Goal: Task Accomplishment & Management: Use online tool/utility

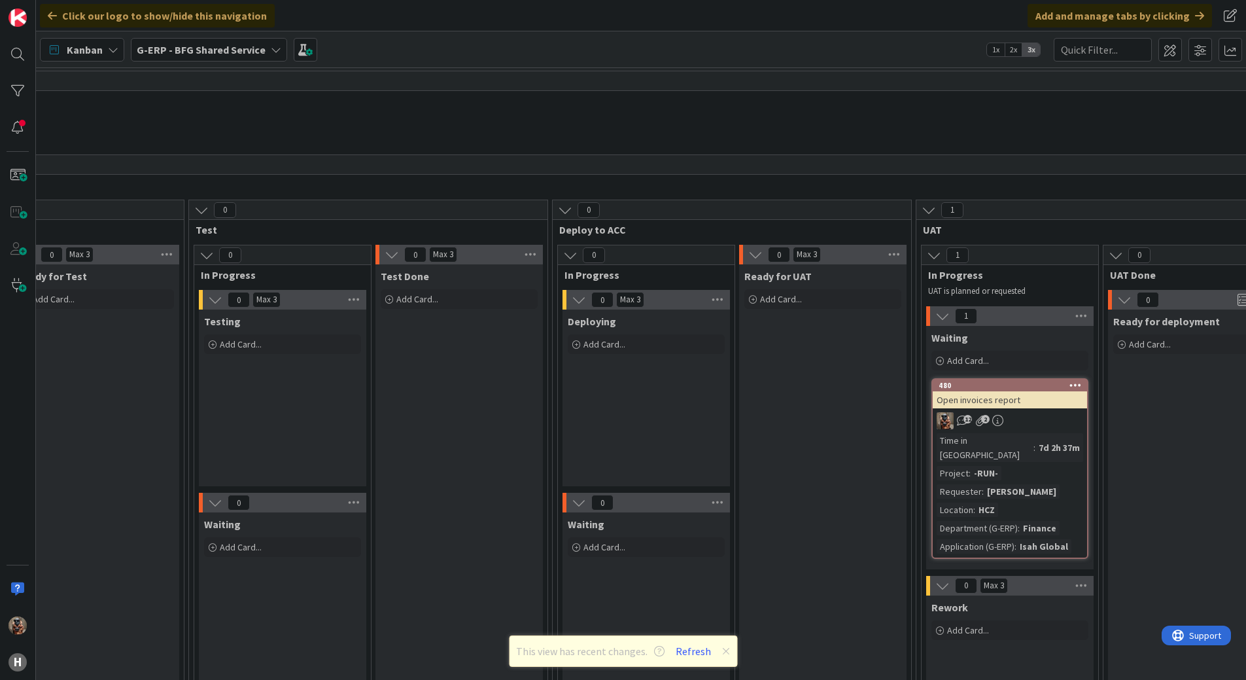
click at [183, 49] on b "G-ERP - BFG Shared Service" at bounding box center [201, 49] width 129 height 13
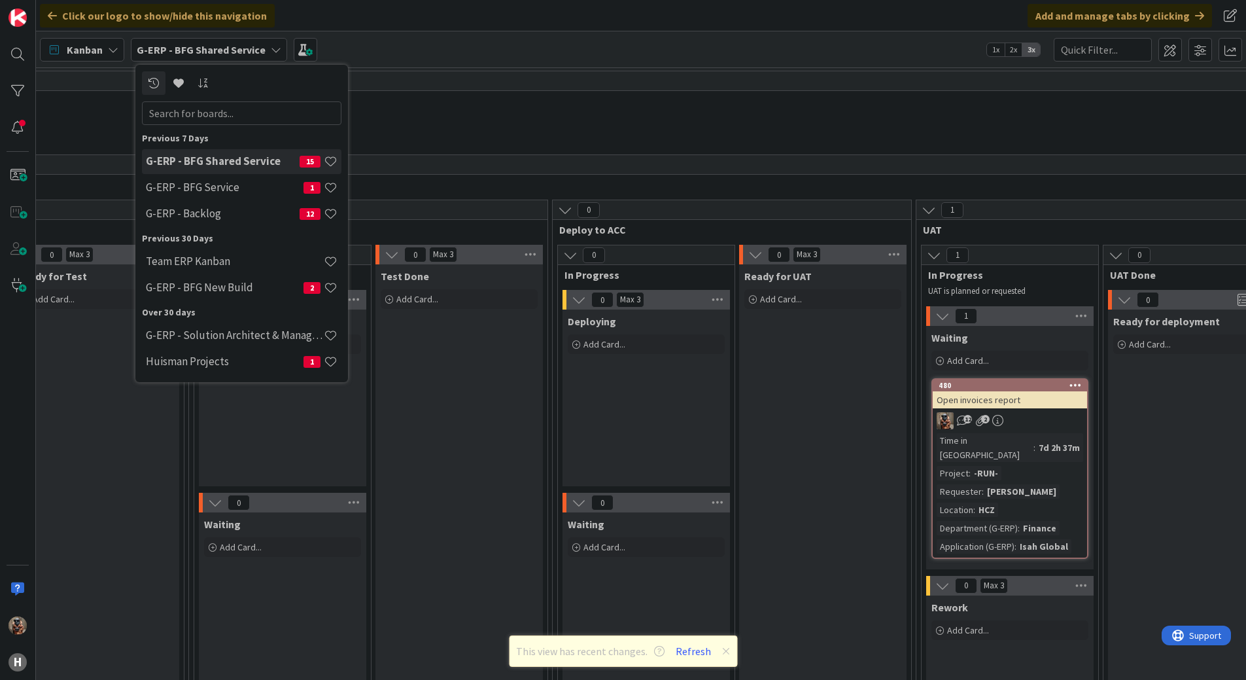
click at [204, 165] on h4 "G-ERP - BFG Shared Service" at bounding box center [223, 160] width 154 height 13
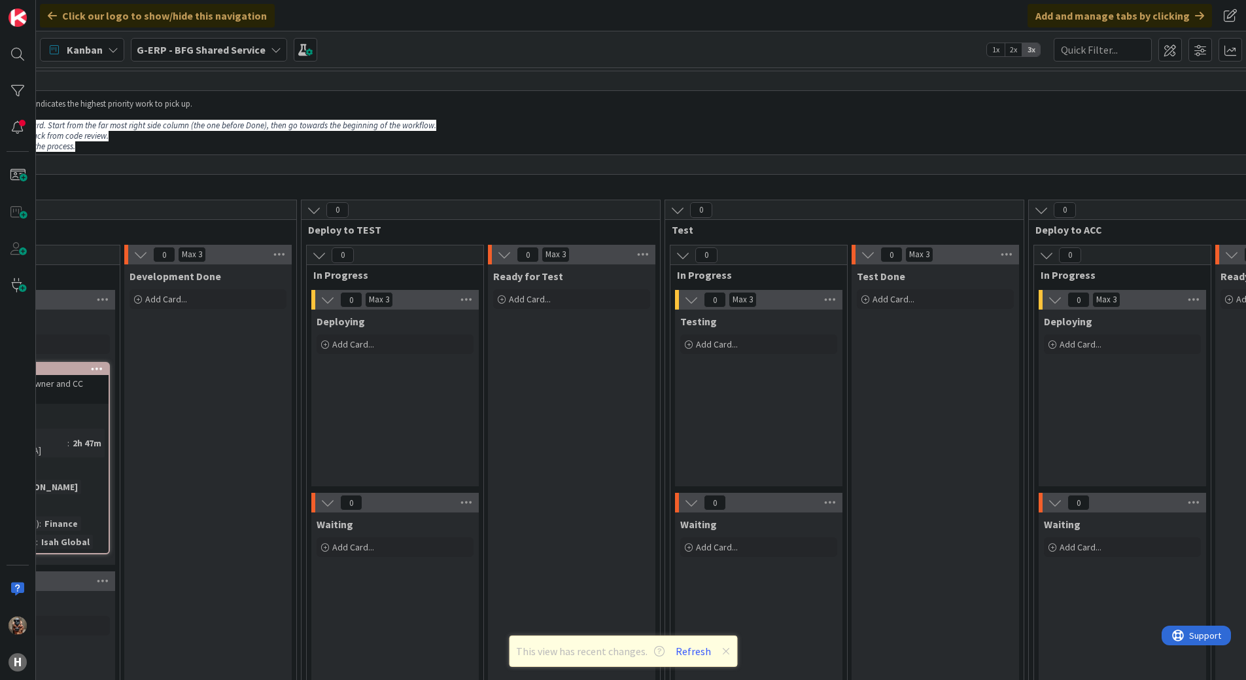
drag, startPoint x: 465, startPoint y: 383, endPoint x: 306, endPoint y: 353, distance: 162.6
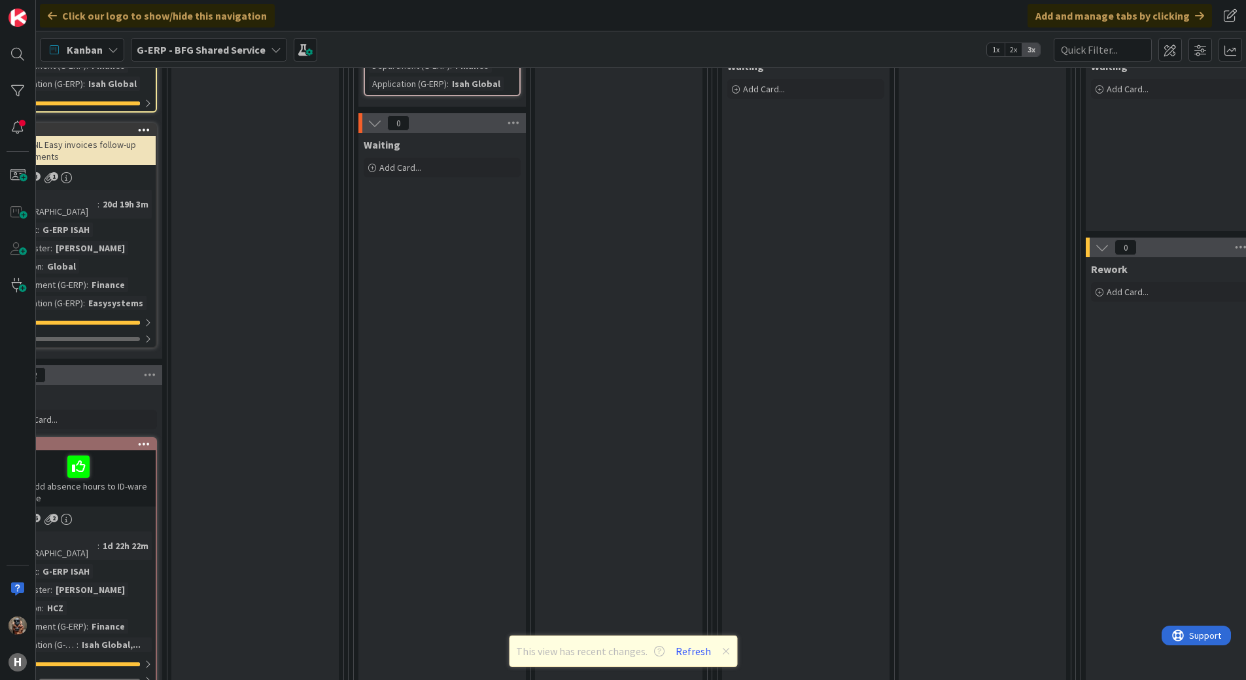
scroll to position [458, 177]
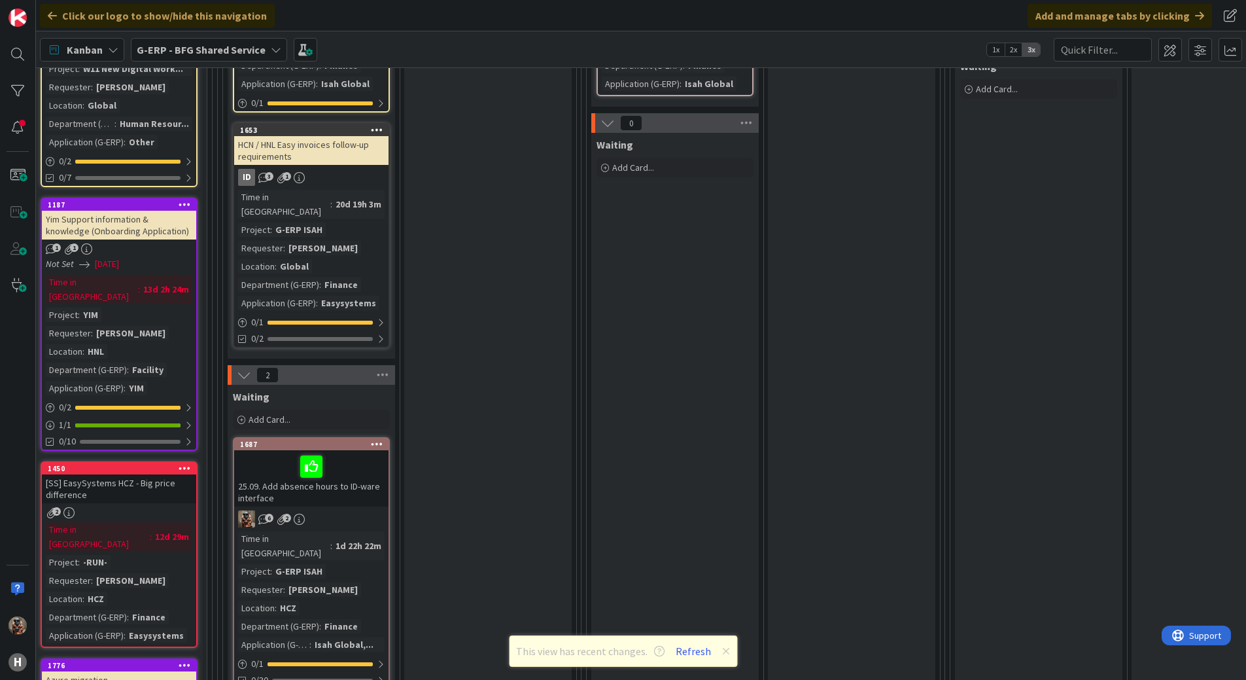
drag, startPoint x: 508, startPoint y: 360, endPoint x: 304, endPoint y: 343, distance: 204.9
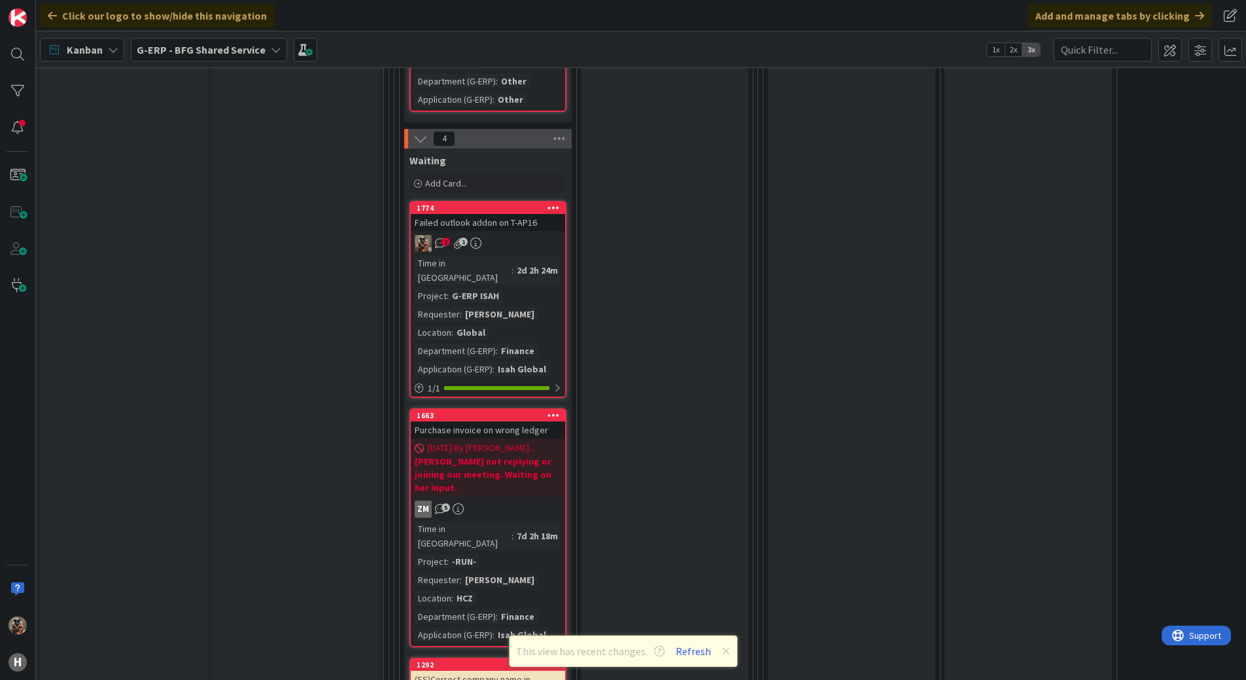
scroll to position [4774, 0]
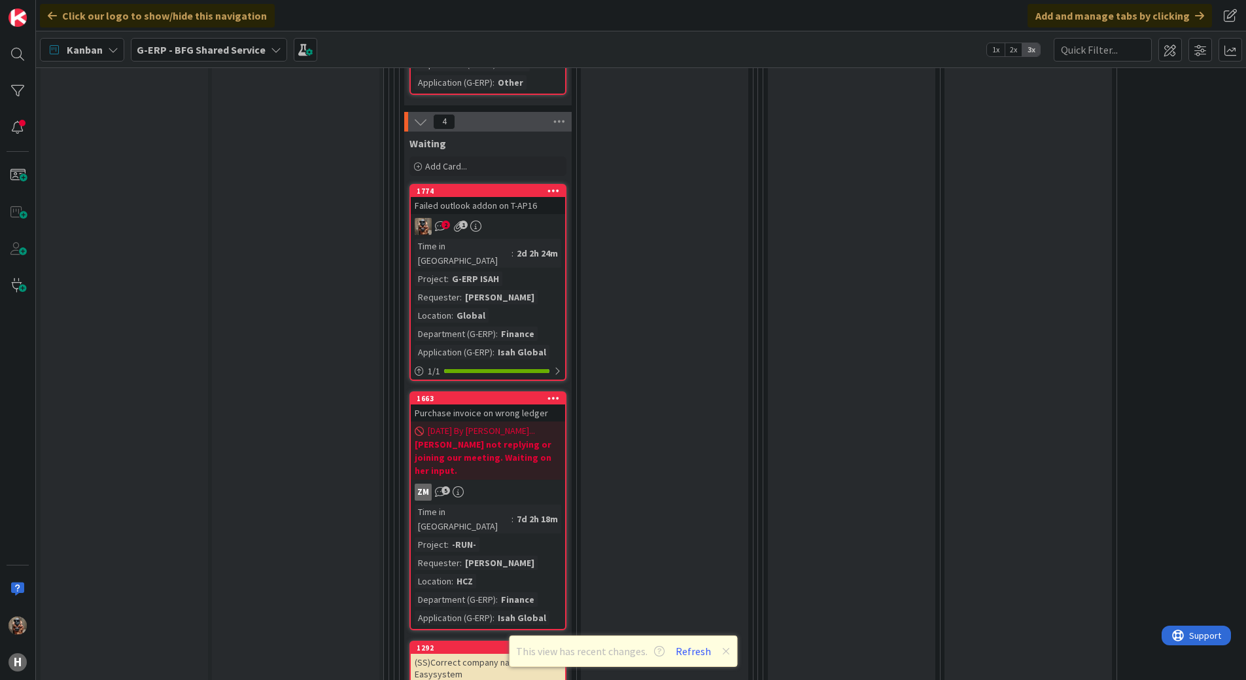
click at [538, 654] on div "(SS)Correct company name in Easysystem" at bounding box center [488, 668] width 154 height 29
click at [500, 643] on div "1292" at bounding box center [491, 647] width 148 height 9
click at [697, 654] on button "Refresh" at bounding box center [693, 650] width 44 height 17
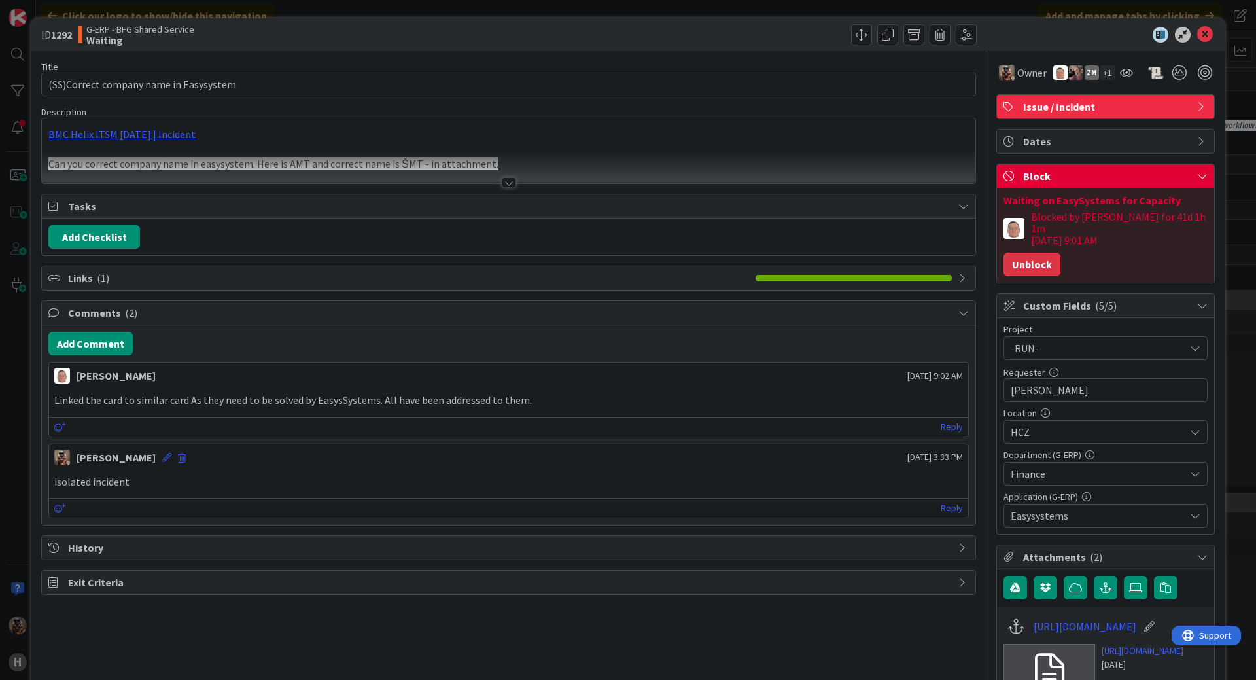
click at [1004, 253] on button "Unblock" at bounding box center [1032, 265] width 57 height 24
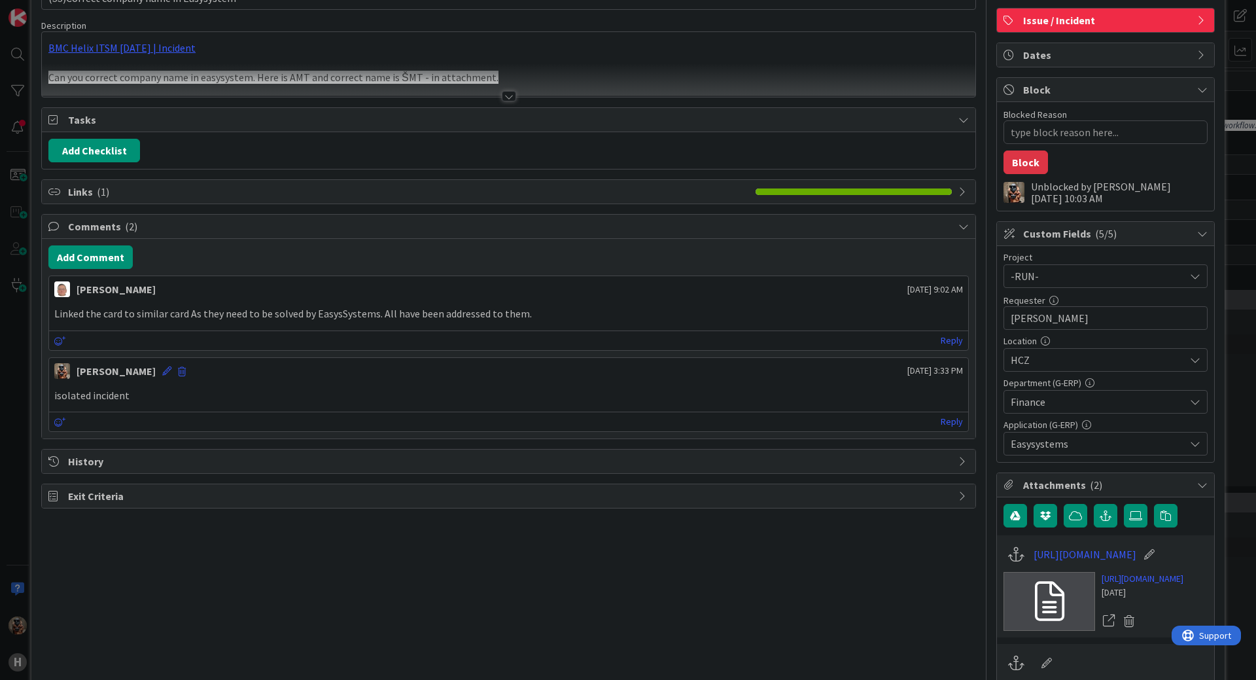
scroll to position [262, 0]
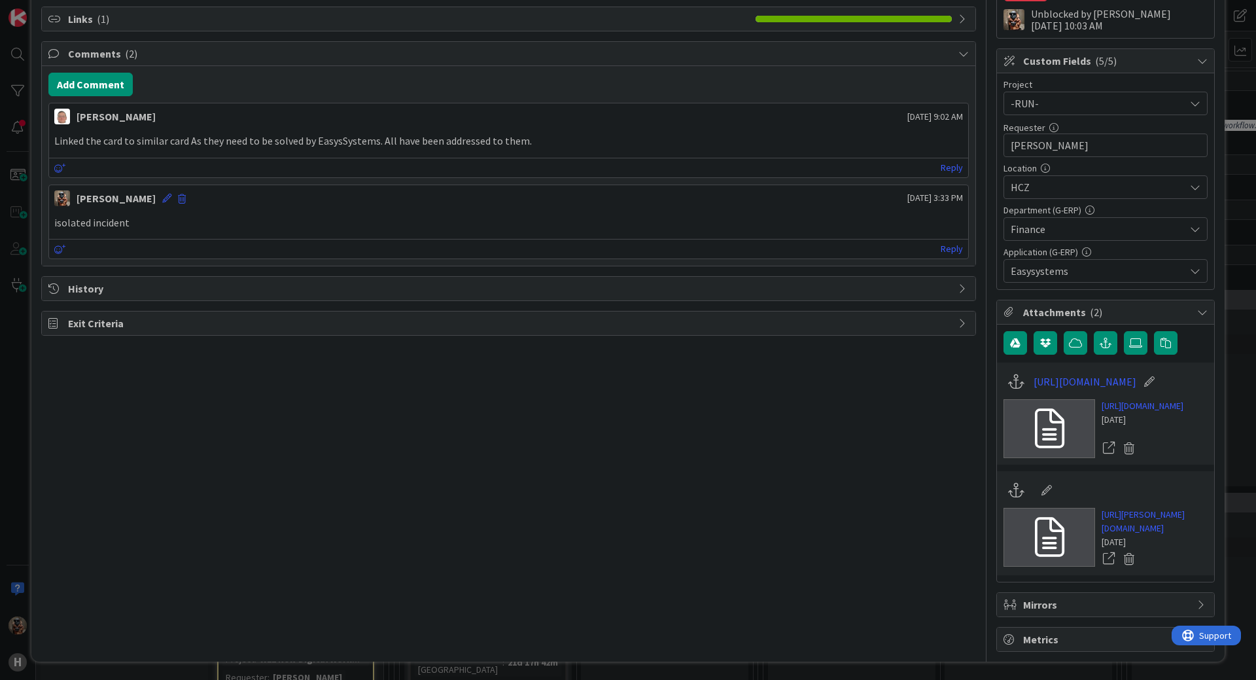
click at [24, 234] on div "ID 1292 G-ERP - BFG Shared Service Waiting Title 38 / 128 (SS)Correct company n…" at bounding box center [628, 340] width 1256 height 680
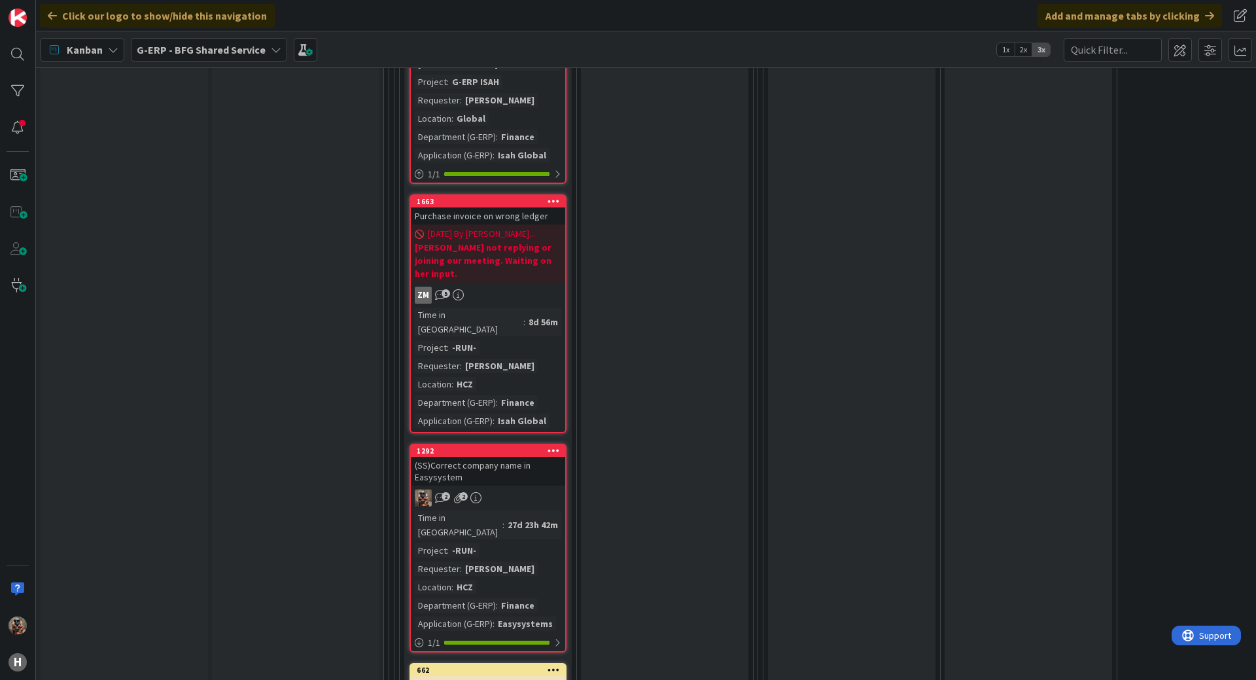
scroll to position [5168, 0]
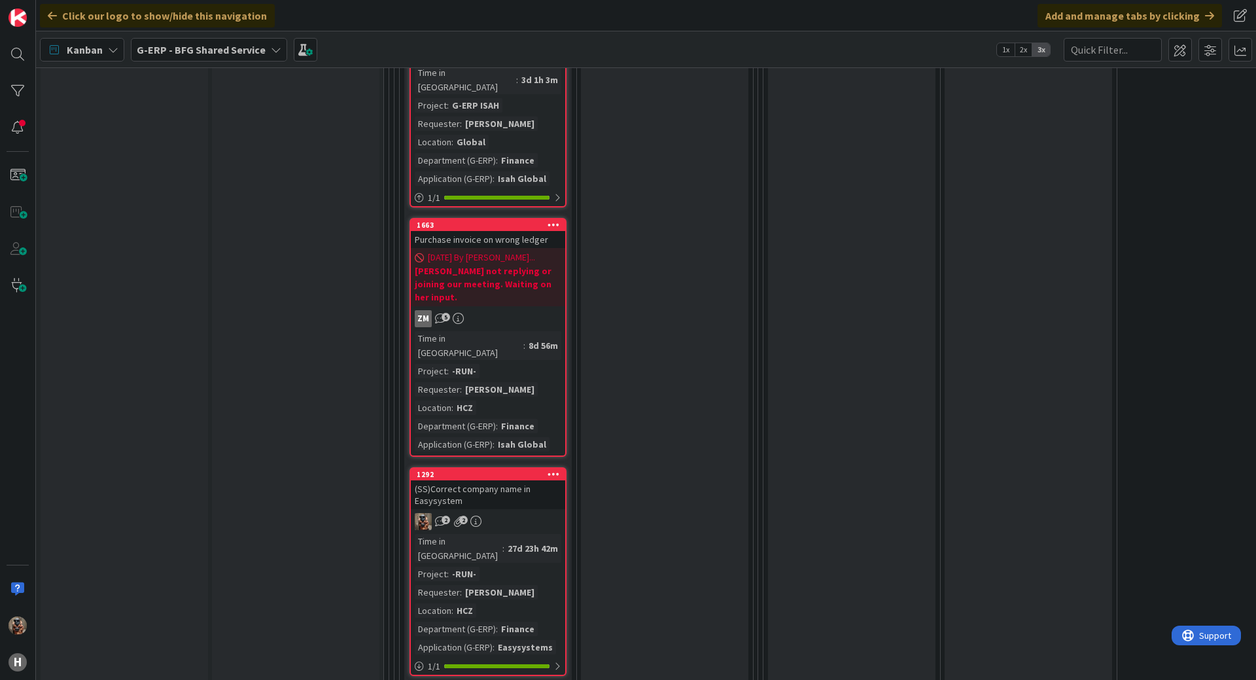
click at [546, 513] on div "2 2" at bounding box center [488, 521] width 154 height 17
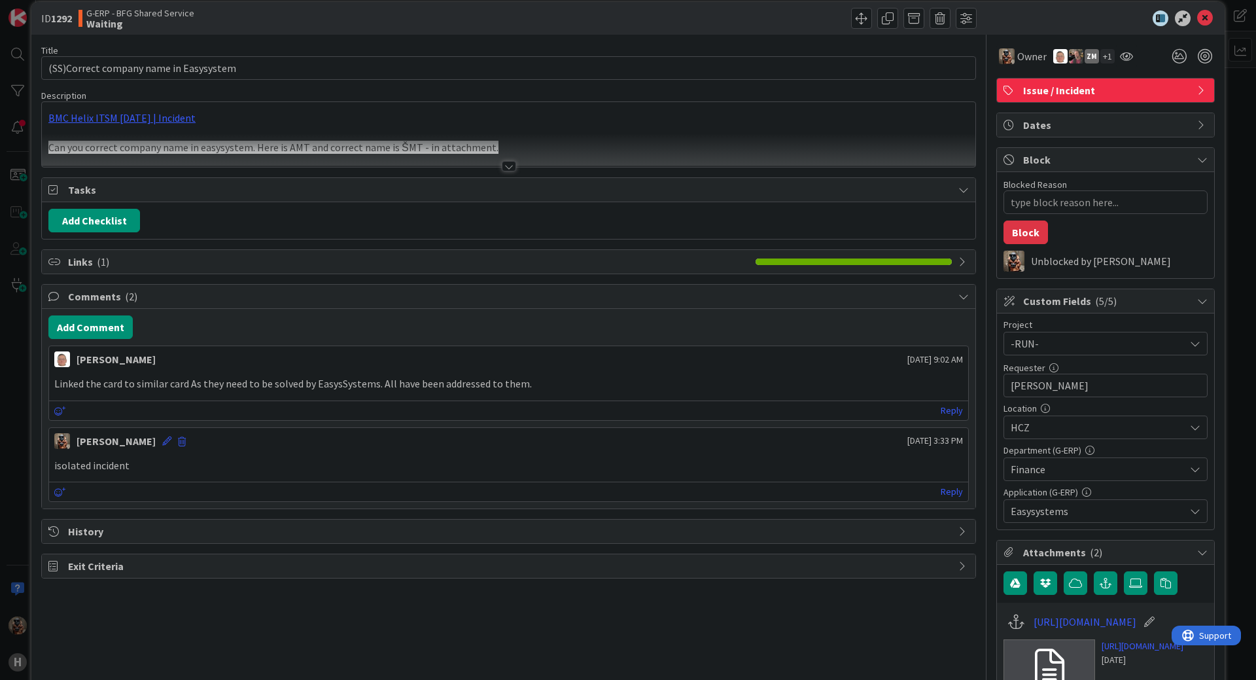
scroll to position [65, 0]
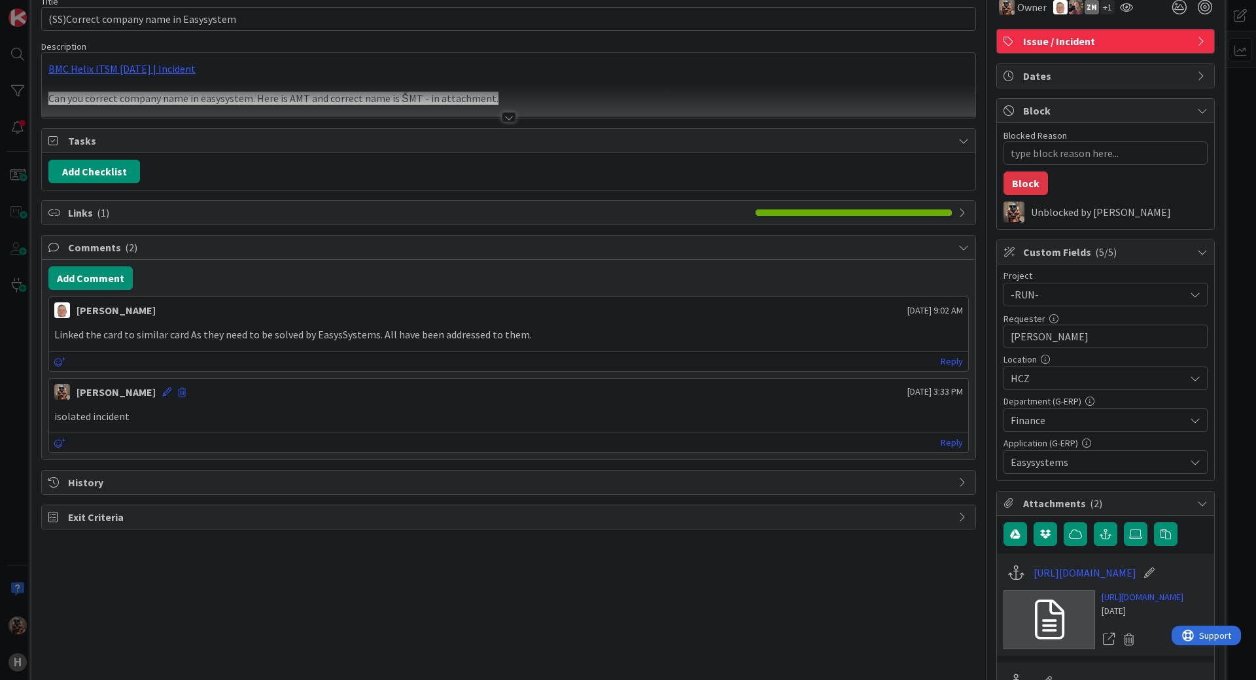
click at [92, 214] on span "Links ( 1 )" at bounding box center [408, 213] width 681 height 16
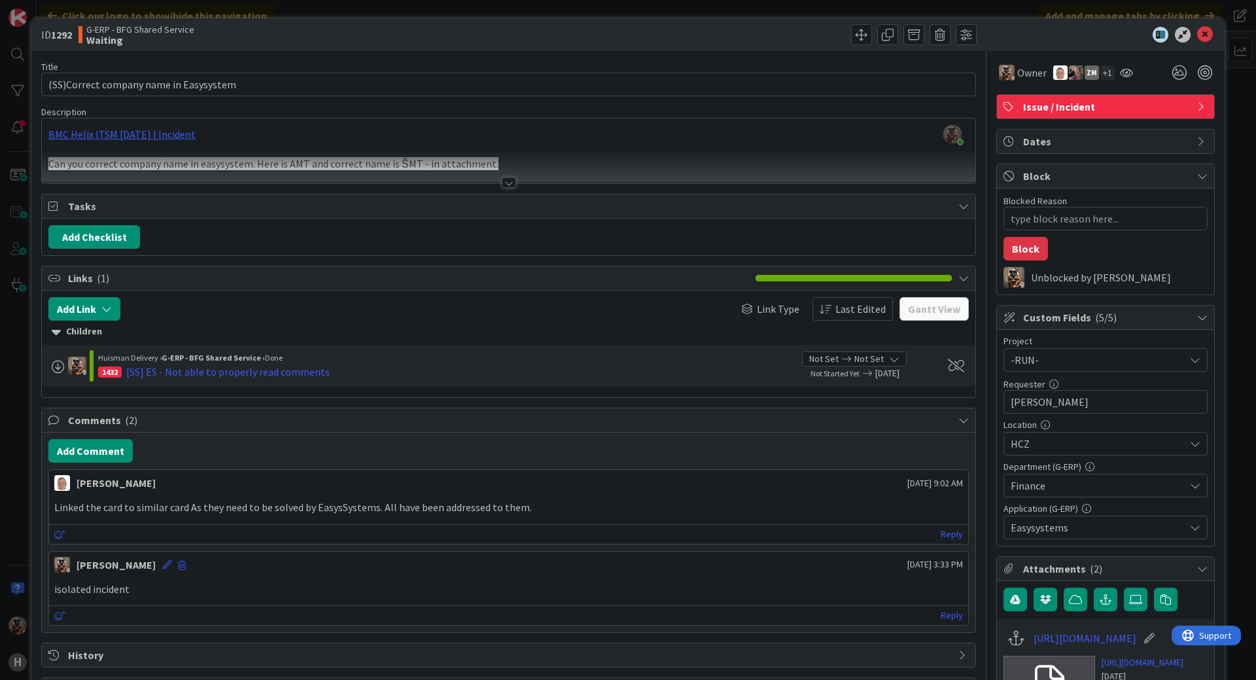
scroll to position [21, 0]
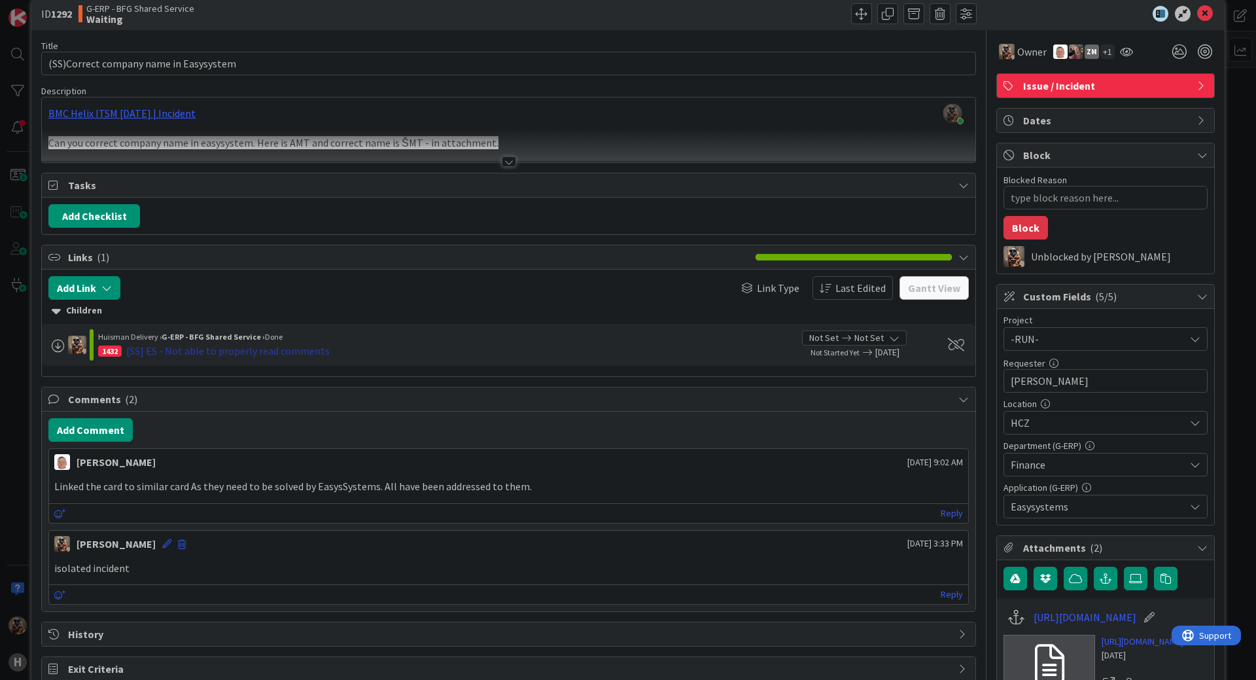
click at [275, 354] on div "[SS] ES - Not able to properly read comments" at bounding box center [227, 351] width 203 height 16
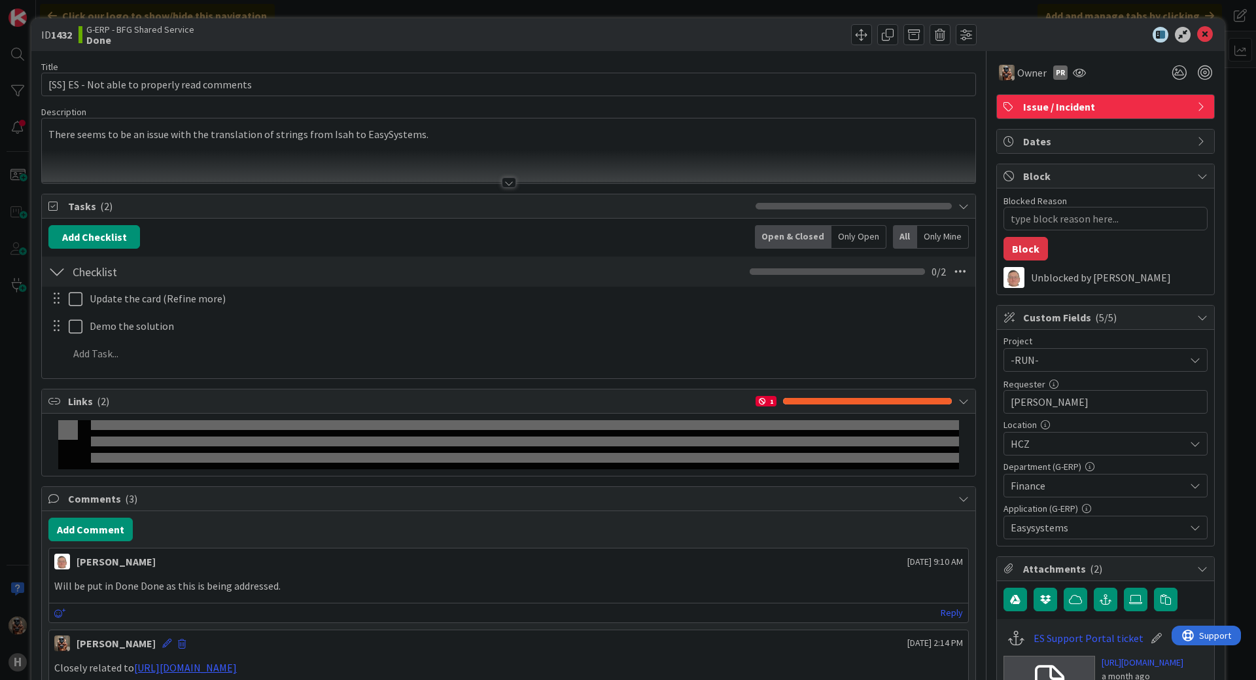
type textarea "x"
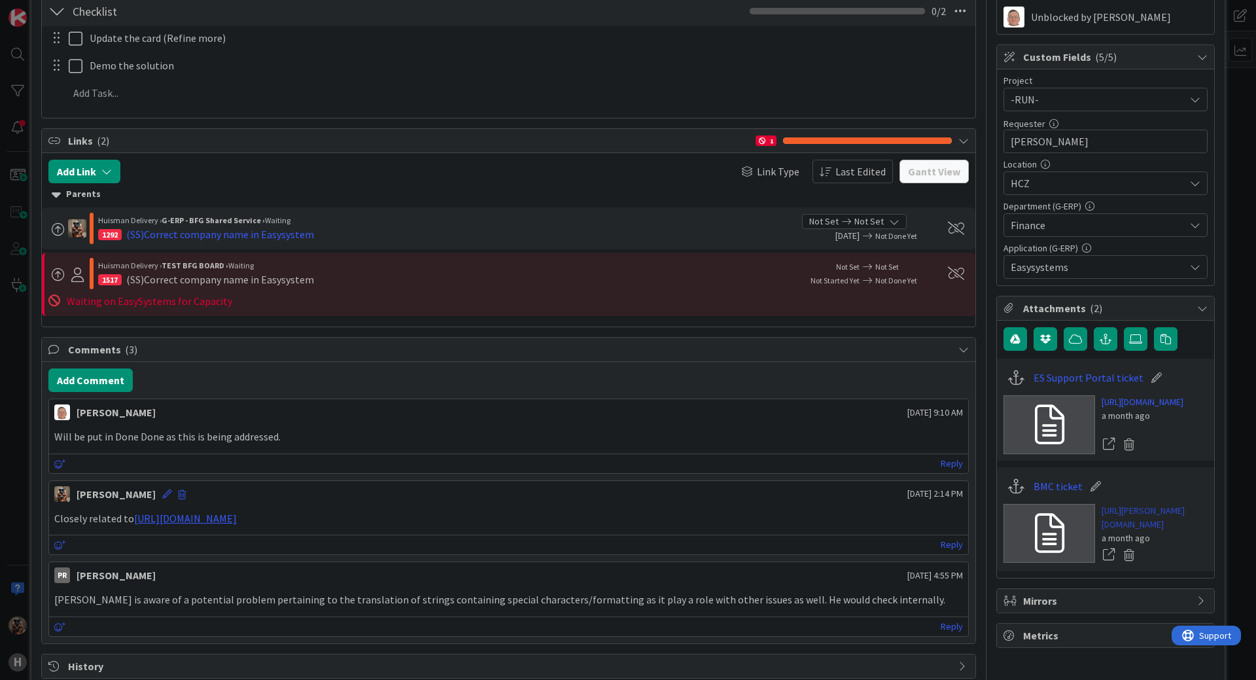
scroll to position [262, 0]
click at [1113, 530] on link "https://huisman-smartit.onbmc.com/smartit/app/#/incident/AGGEFRDUJONBTASYTIJUSY…" at bounding box center [1155, 515] width 106 height 27
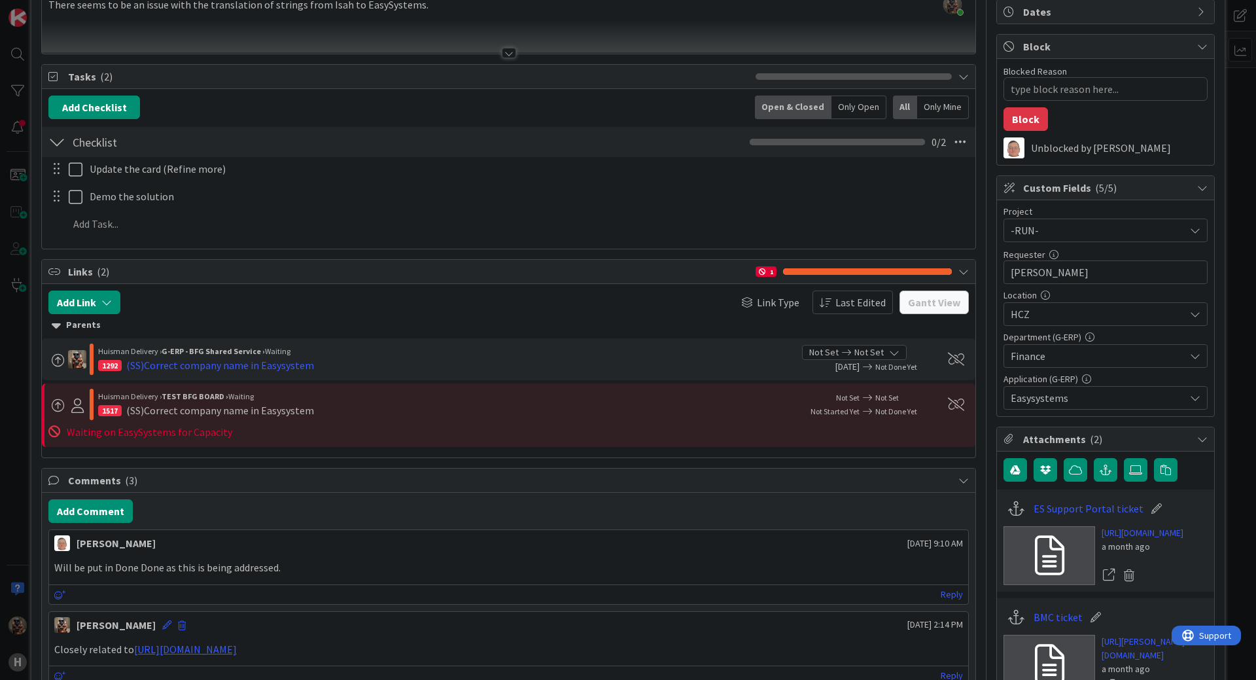
scroll to position [0, 0]
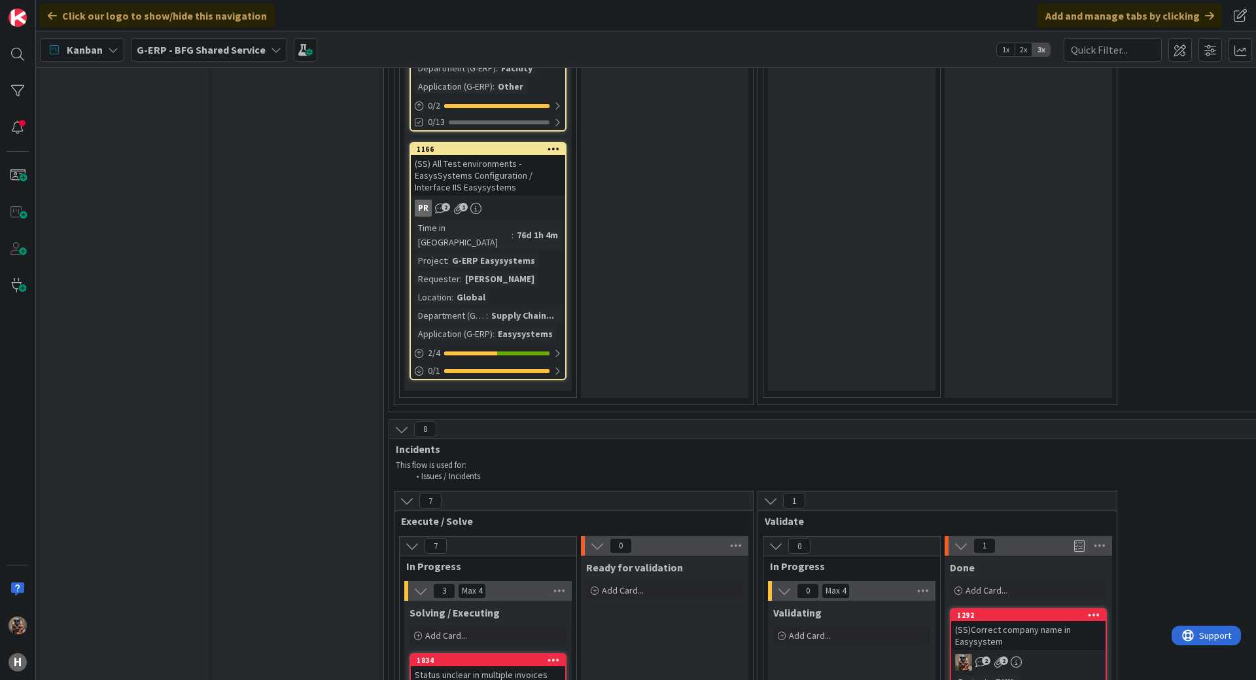
scroll to position [3794, 0]
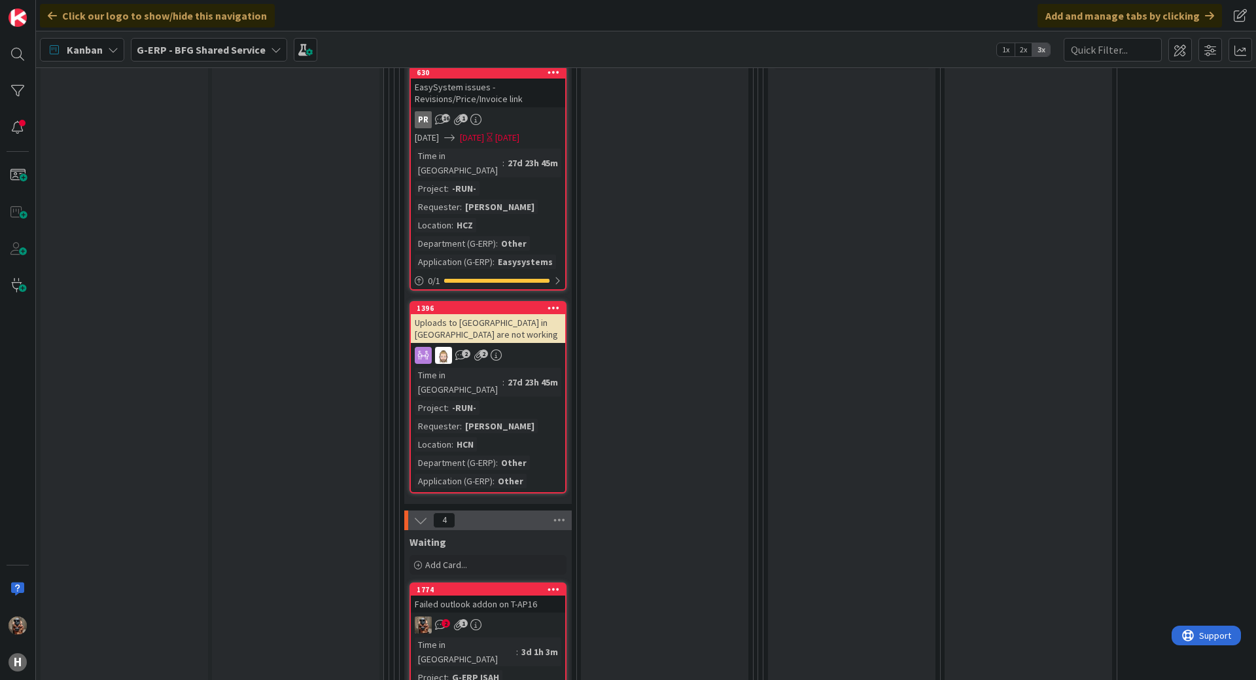
scroll to position [4645, 0]
